Goal: Transaction & Acquisition: Book appointment/travel/reservation

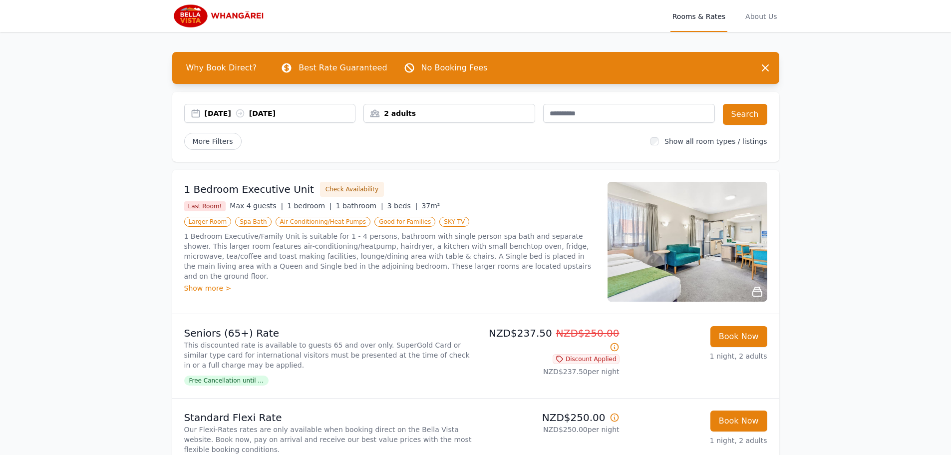
click at [197, 112] on div "[DATE] [DATE]" at bounding box center [270, 113] width 171 height 10
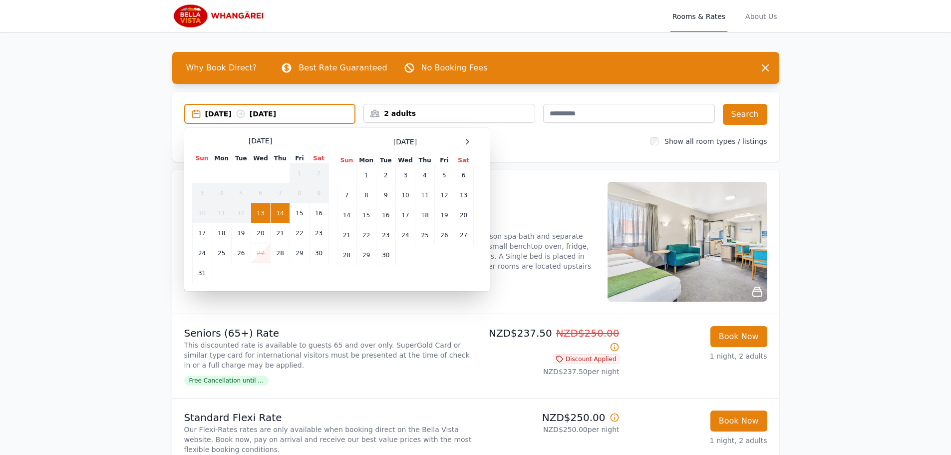
click at [287, 214] on td "14" at bounding box center [280, 213] width 19 height 20
click at [296, 215] on td "15" at bounding box center [299, 213] width 19 height 20
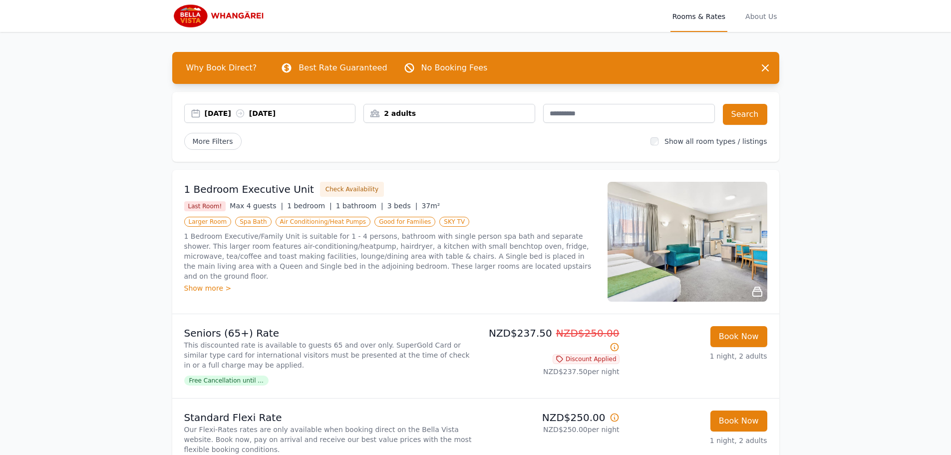
click at [377, 114] on div "2 adults" at bounding box center [449, 113] width 171 height 10
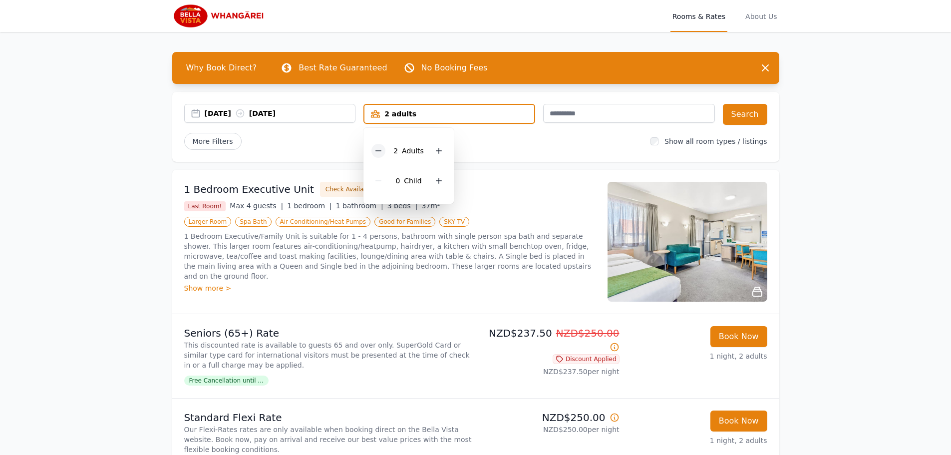
click at [378, 153] on icon at bounding box center [379, 151] width 8 height 8
click at [751, 118] on button "Search" at bounding box center [745, 114] width 44 height 21
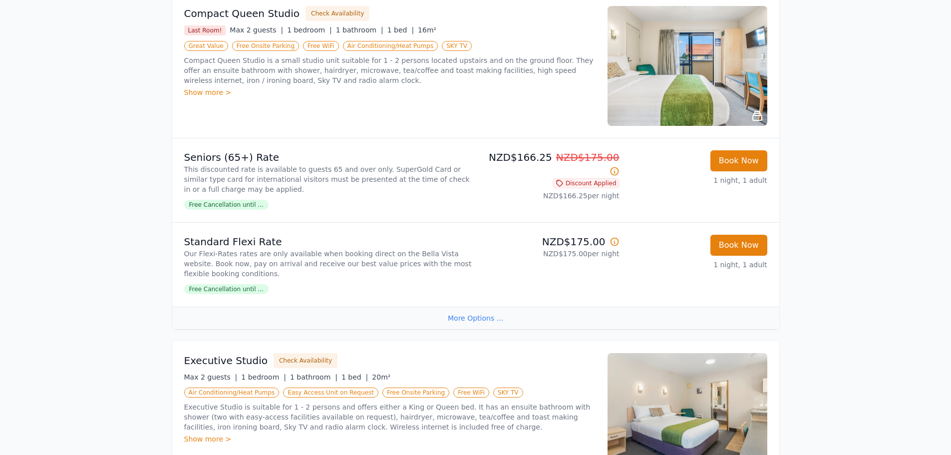
scroll to position [200, 0]
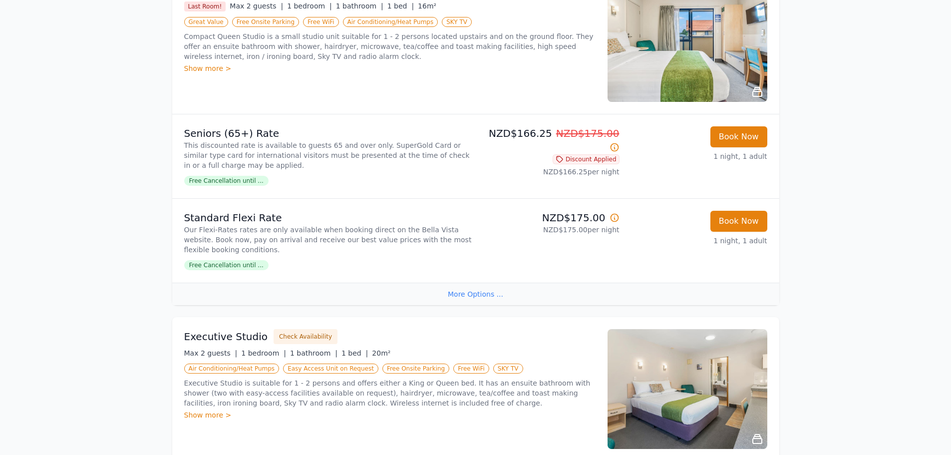
click at [466, 296] on div "More Options ..." at bounding box center [475, 294] width 607 height 22
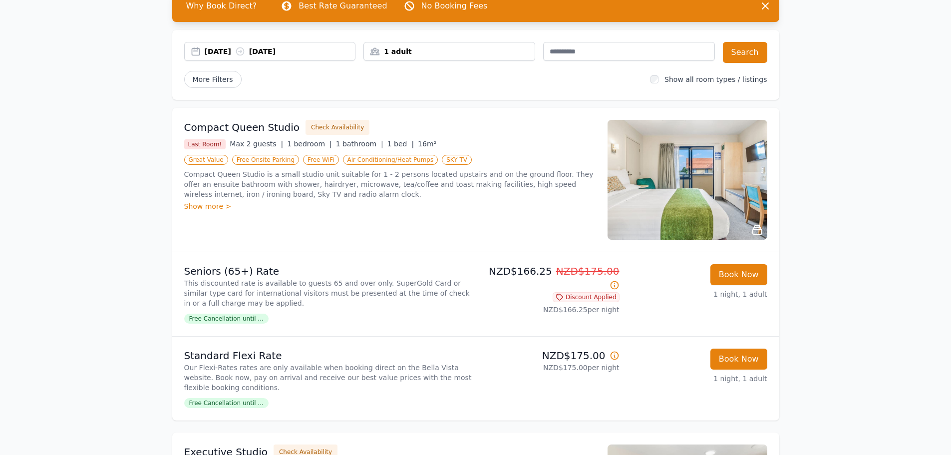
scroll to position [0, 0]
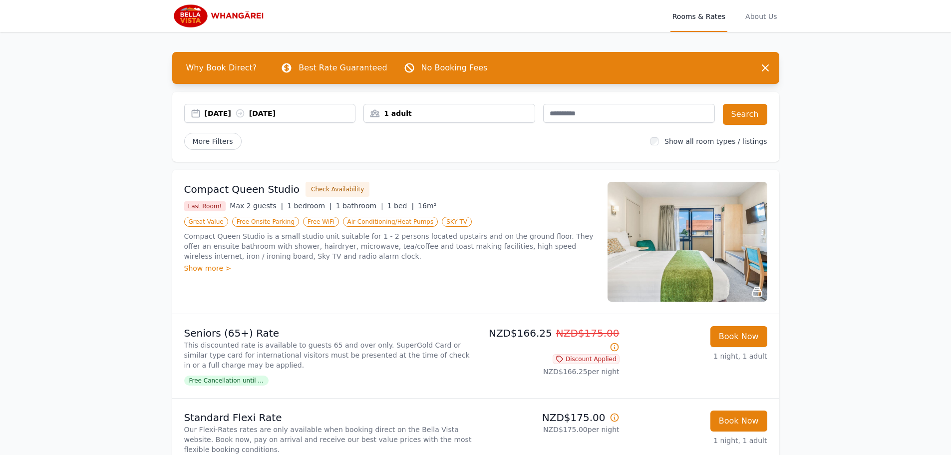
click at [211, 268] on div "Show more >" at bounding box center [390, 268] width 412 height 10
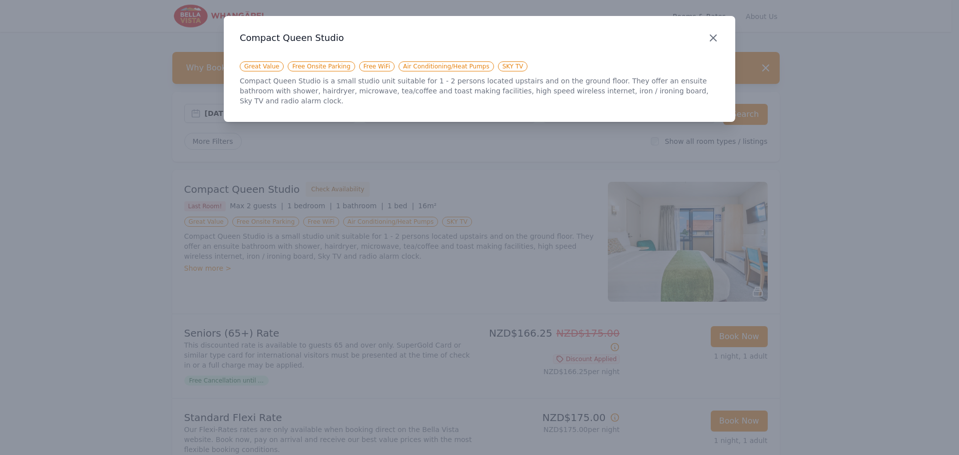
click at [709, 36] on icon "button" at bounding box center [713, 38] width 12 height 12
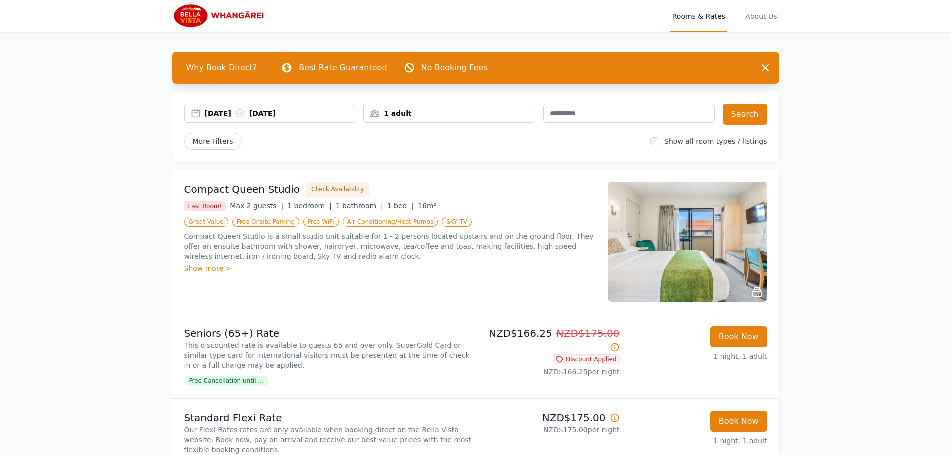
click at [678, 257] on img at bounding box center [688, 242] width 160 height 120
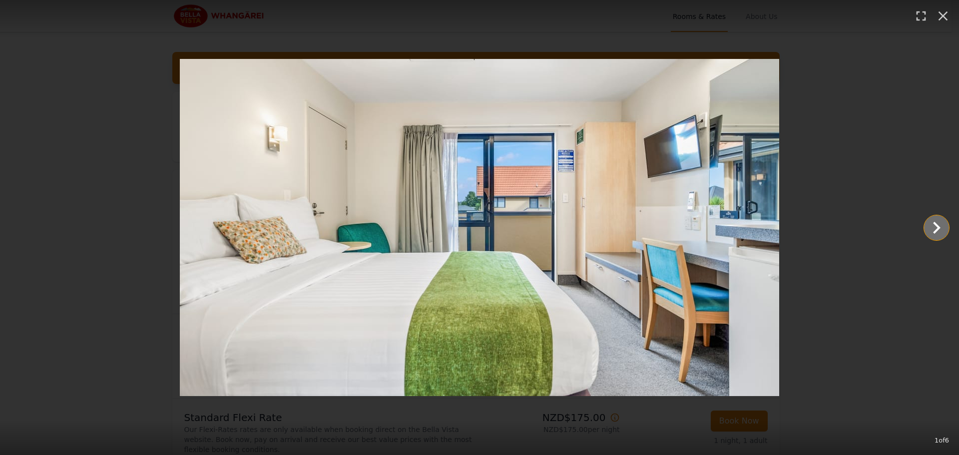
click at [936, 230] on icon "Show slide 2 of 6" at bounding box center [936, 228] width 7 height 12
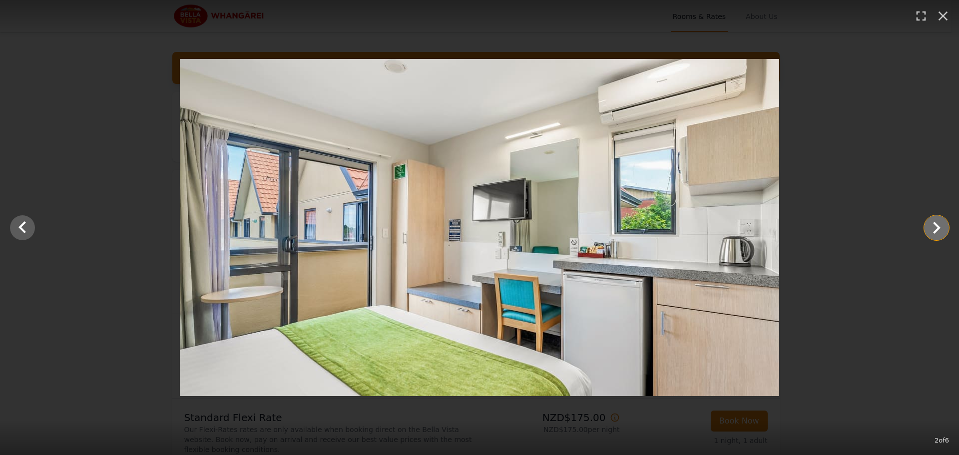
click at [935, 231] on icon "Show slide 3 of 6" at bounding box center [936, 228] width 7 height 12
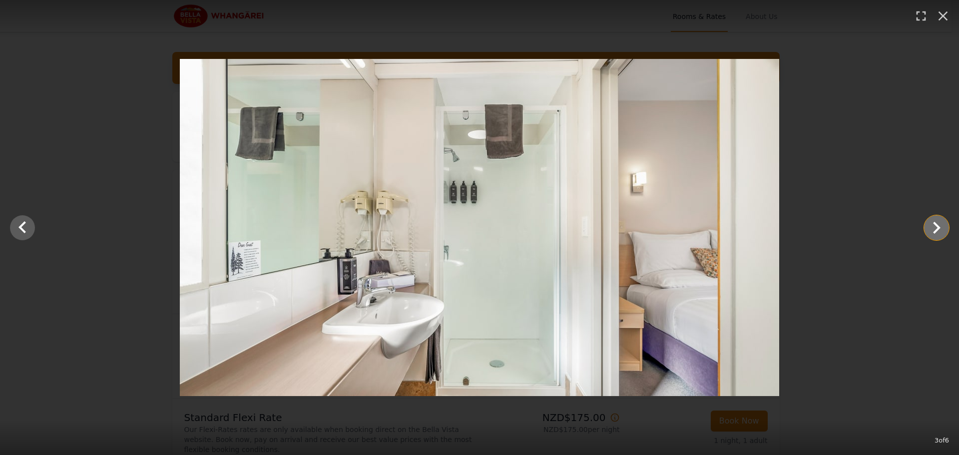
click at [936, 231] on icon "Show slide 4 of 6" at bounding box center [936, 228] width 7 height 12
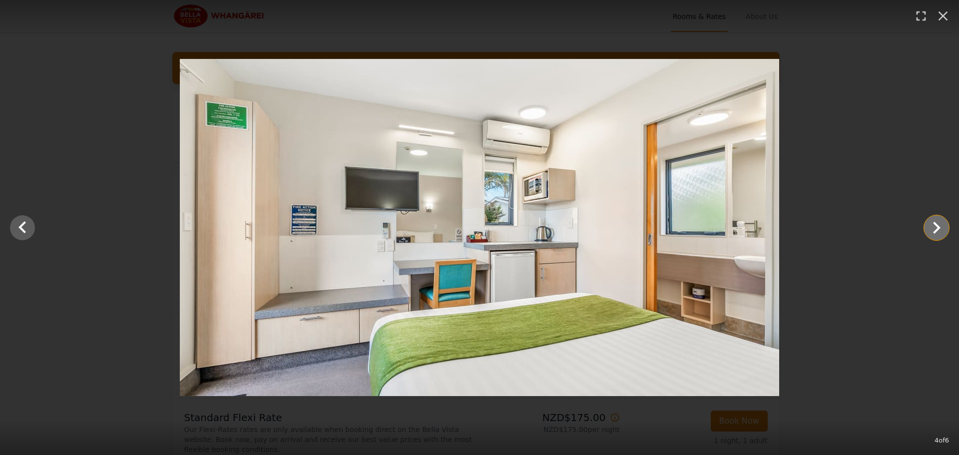
click at [938, 236] on icon "Show slide 5 of 6" at bounding box center [937, 228] width 24 height 24
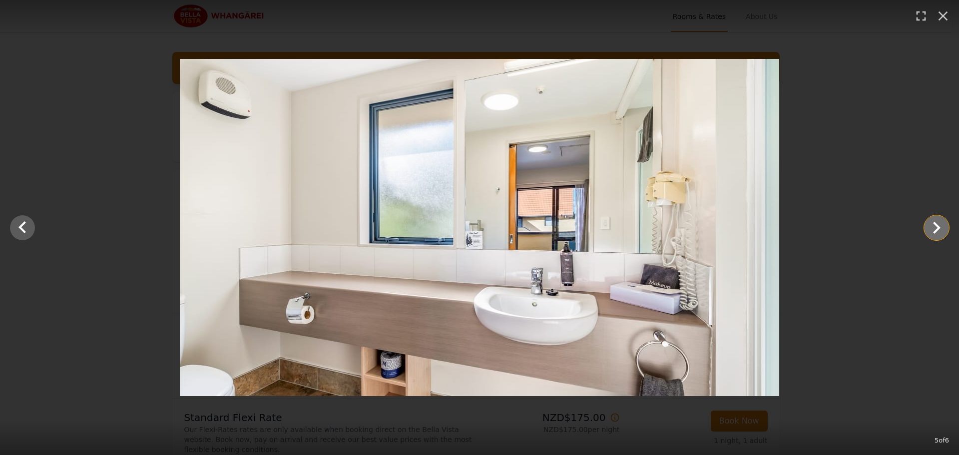
click at [938, 236] on icon "Show slide 6 of 6" at bounding box center [937, 228] width 24 height 24
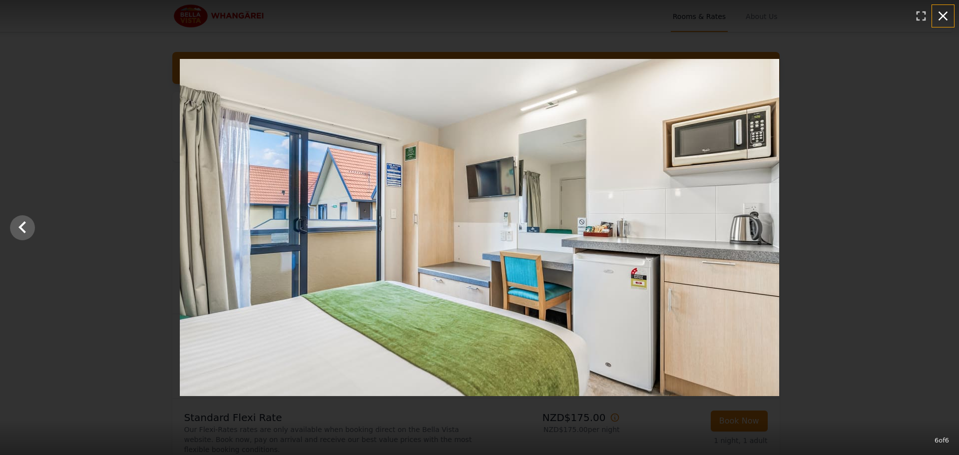
click at [942, 17] on icon "button" at bounding box center [943, 15] width 9 height 9
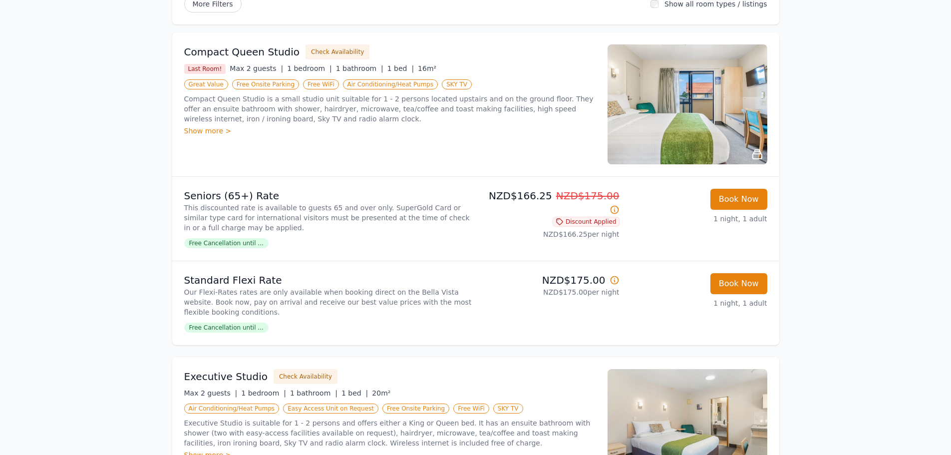
scroll to position [150, 0]
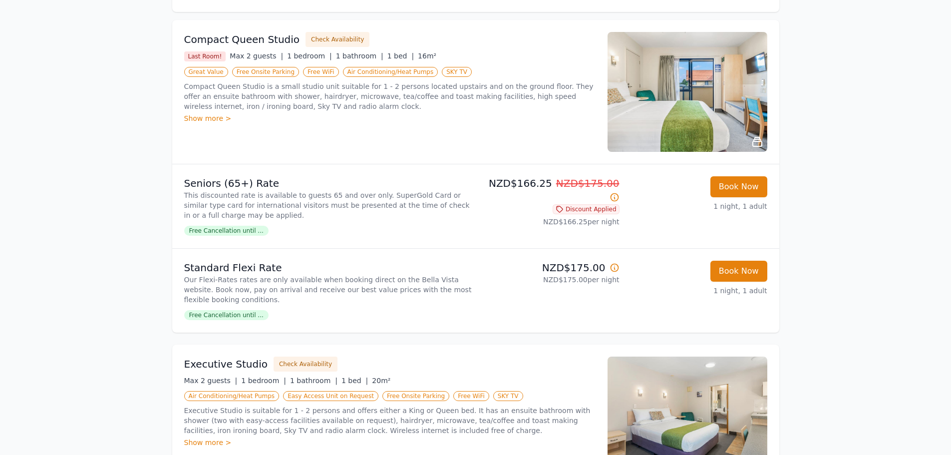
click at [225, 318] on span "Free Cancellation until ..." at bounding box center [226, 315] width 84 height 10
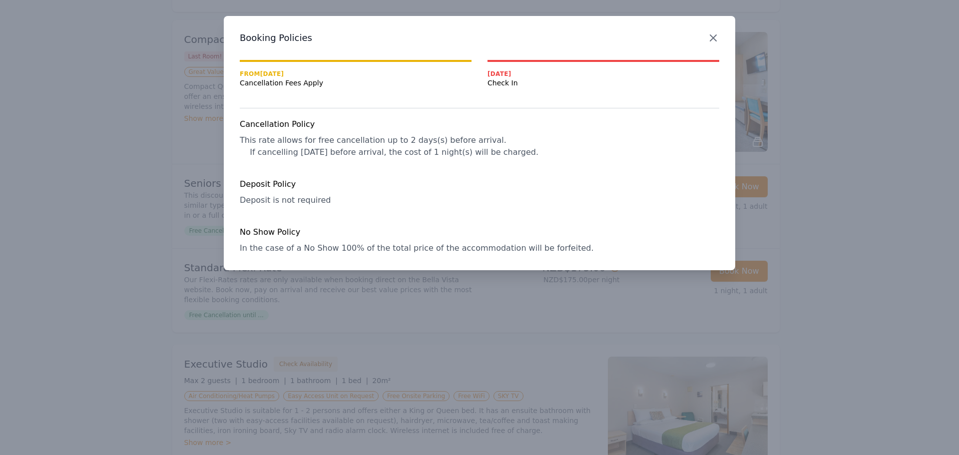
click at [712, 37] on icon "button" at bounding box center [713, 38] width 6 height 6
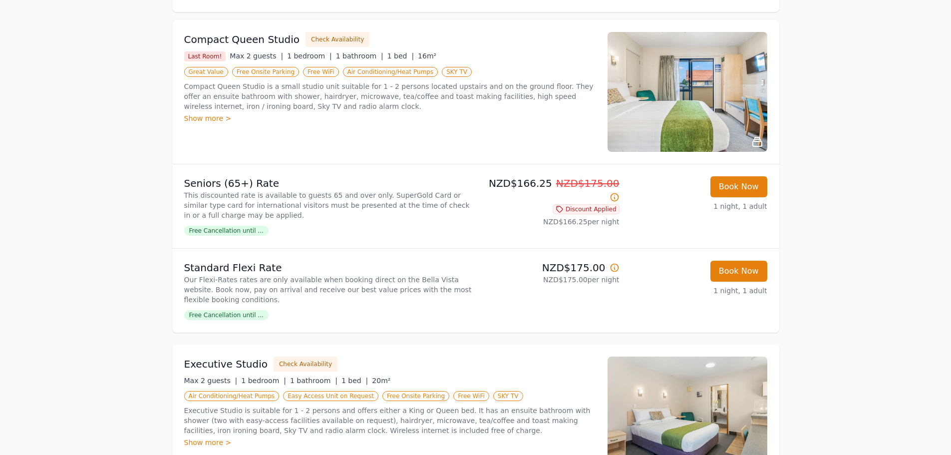
click at [615, 268] on icon at bounding box center [615, 268] width 10 height 10
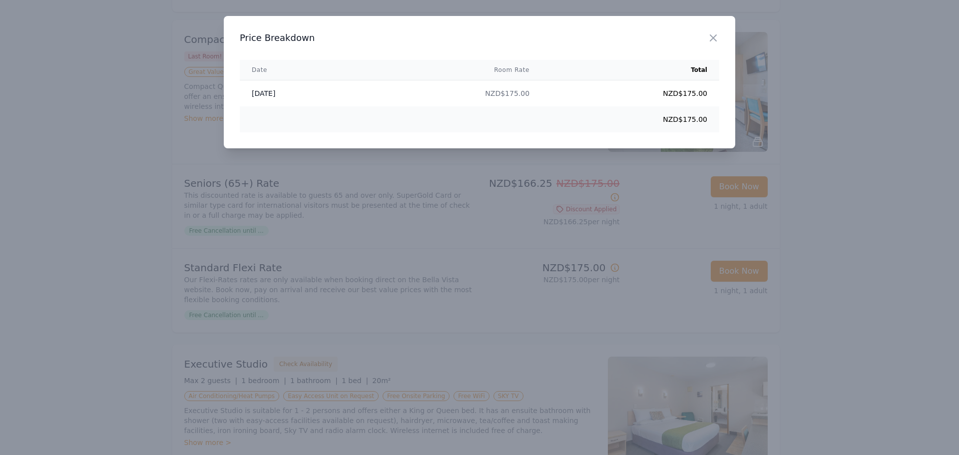
click at [892, 261] on div at bounding box center [479, 227] width 959 height 455
